Goal: Information Seeking & Learning: Learn about a topic

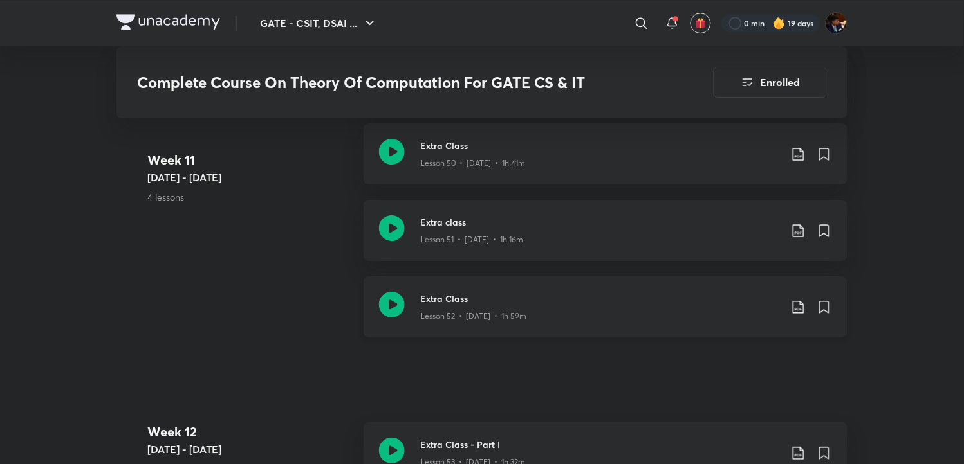
scroll to position [5223, 0]
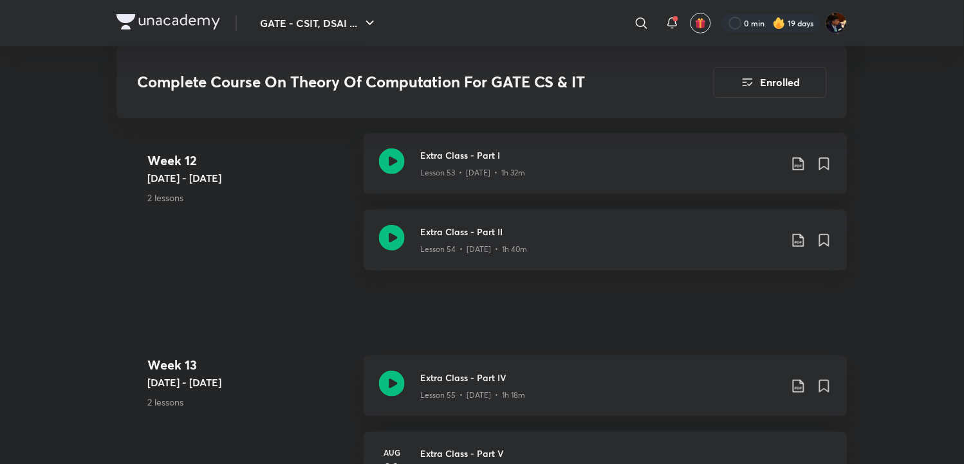
scroll to position [5515, 0]
